Goal: Information Seeking & Learning: Learn about a topic

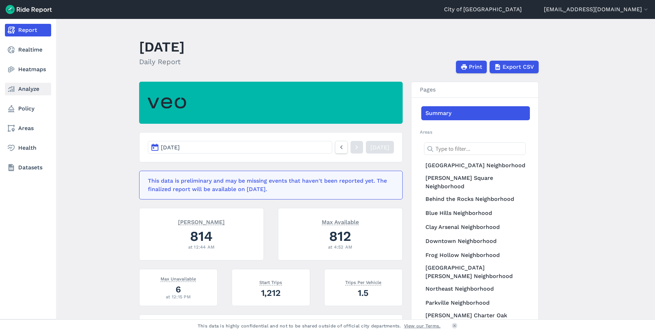
click at [26, 87] on link "Analyze" at bounding box center [28, 89] width 46 height 13
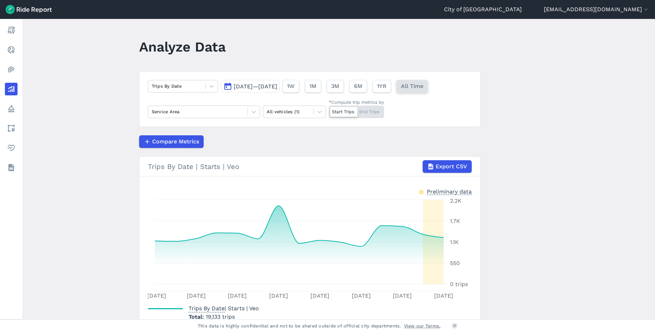
drag, startPoint x: 434, startPoint y: 85, endPoint x: 580, endPoint y: 114, distance: 149.1
click at [423, 85] on span "All Time" at bounding box center [412, 86] width 22 height 8
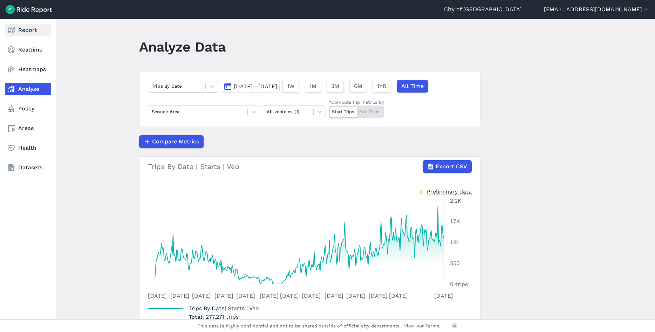
click at [25, 32] on link "Report" at bounding box center [28, 30] width 46 height 13
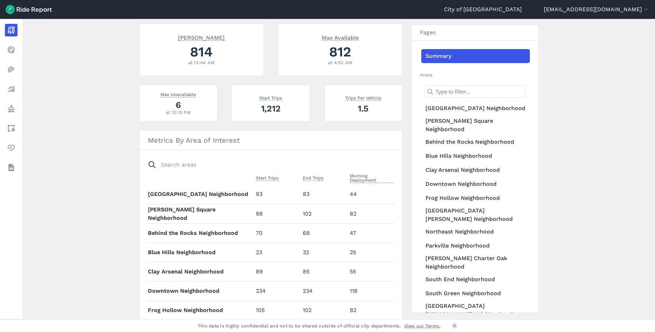
scroll to position [144, 0]
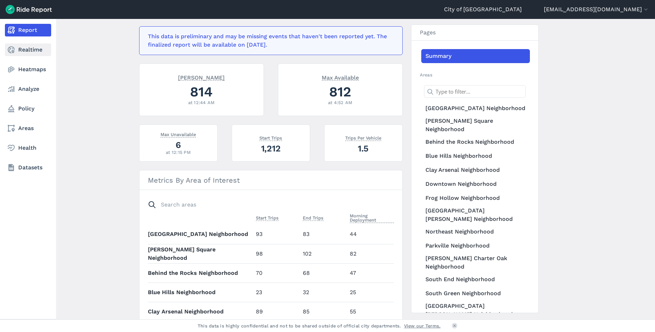
click at [11, 48] on icon at bounding box center [11, 50] width 8 height 8
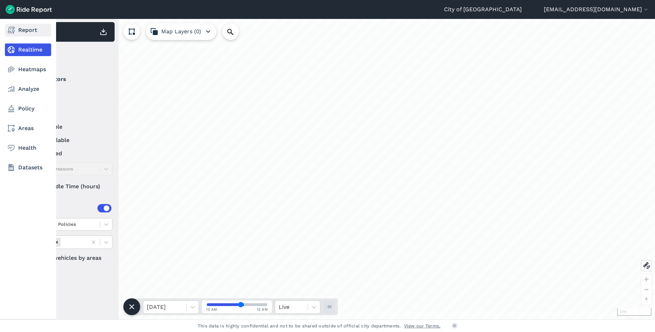
click at [26, 34] on link "Report" at bounding box center [28, 30] width 46 height 13
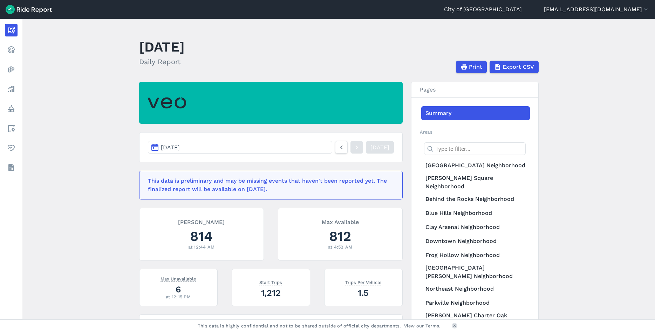
click at [257, 144] on button "[DATE]" at bounding box center [240, 147] width 184 height 13
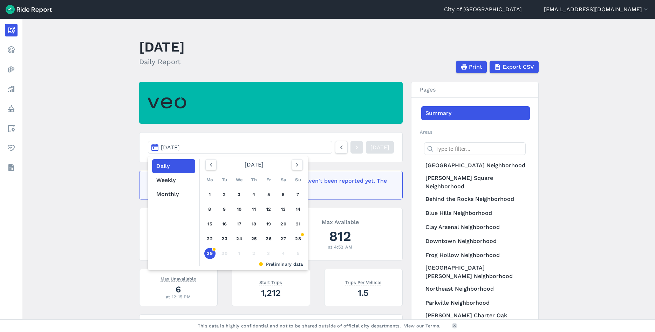
click at [108, 142] on main "[DATE] Daily Report Print Export CSV [DATE] Daily Weekly Monthly [DATE] Mo Tu W…" at bounding box center [338, 169] width 632 height 300
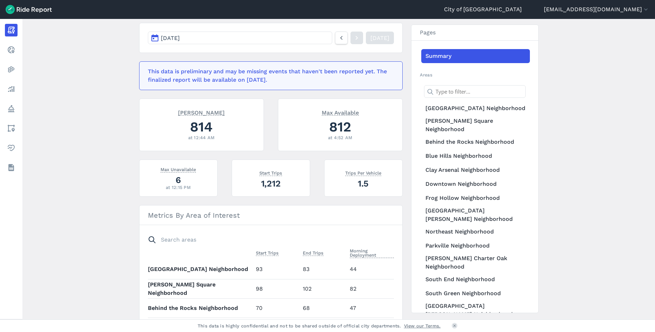
scroll to position [120, 0]
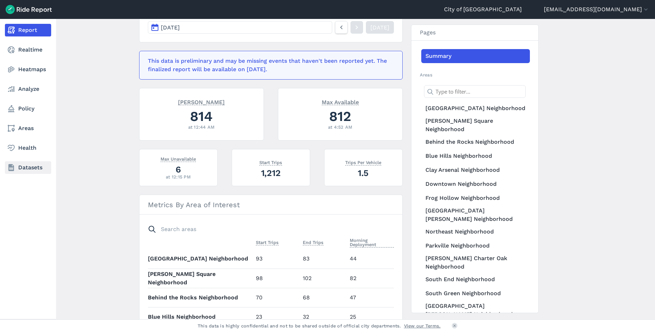
click at [27, 169] on link "Datasets" at bounding box center [28, 167] width 46 height 13
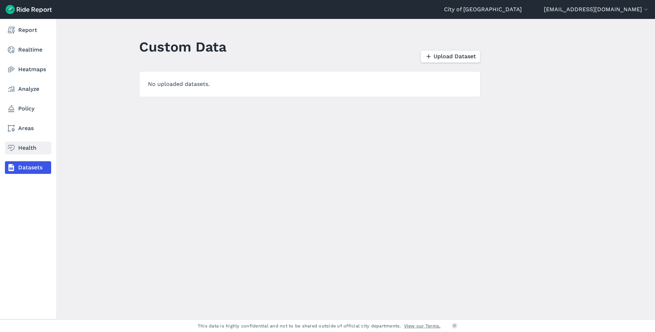
click at [16, 148] on link "Health" at bounding box center [28, 147] width 46 height 13
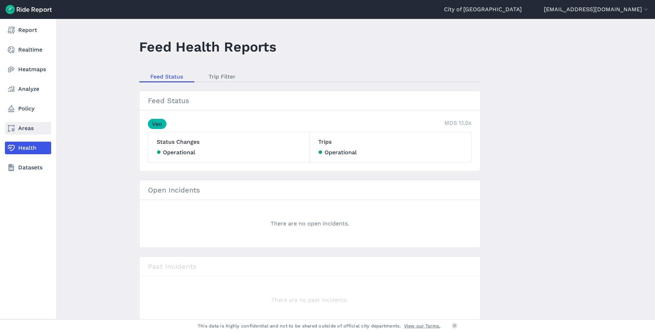
click at [26, 127] on link "Areas" at bounding box center [28, 128] width 46 height 13
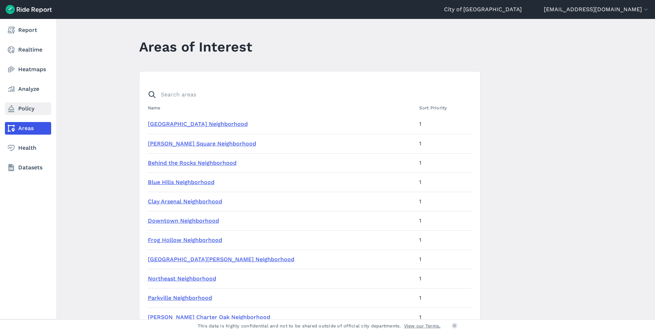
click at [33, 108] on link "Policy" at bounding box center [28, 108] width 46 height 13
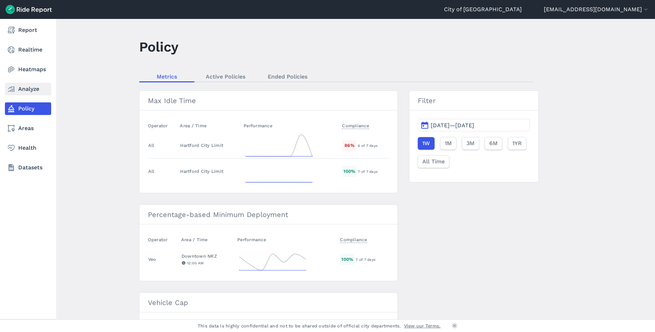
click at [26, 88] on link "Analyze" at bounding box center [28, 89] width 46 height 13
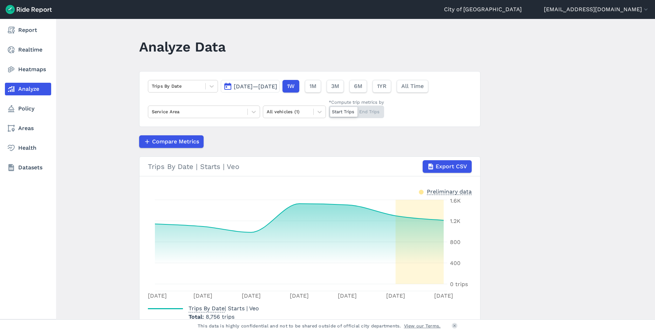
click at [26, 88] on link "Analyze" at bounding box center [28, 89] width 46 height 13
click at [32, 69] on link "Heatmaps" at bounding box center [28, 69] width 46 height 13
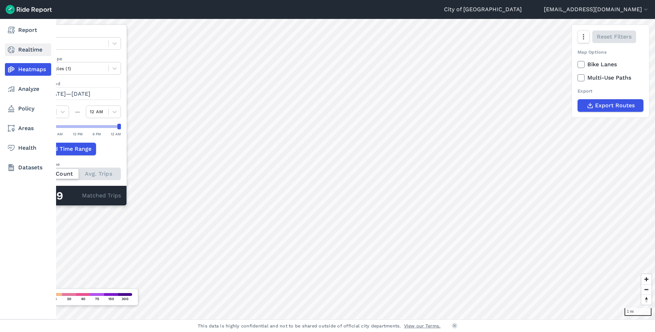
click at [15, 55] on link "Realtime" at bounding box center [28, 49] width 46 height 13
